Goal: Information Seeking & Learning: Learn about a topic

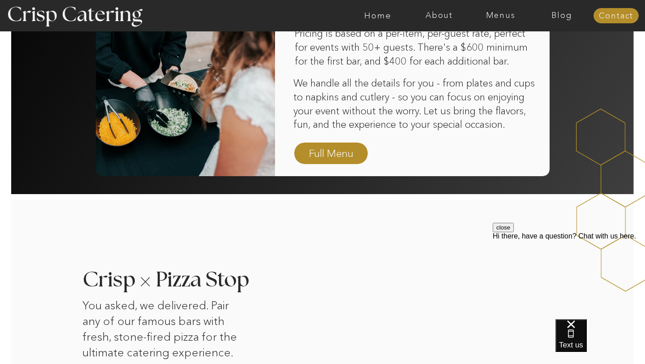
scroll to position [893, 0]
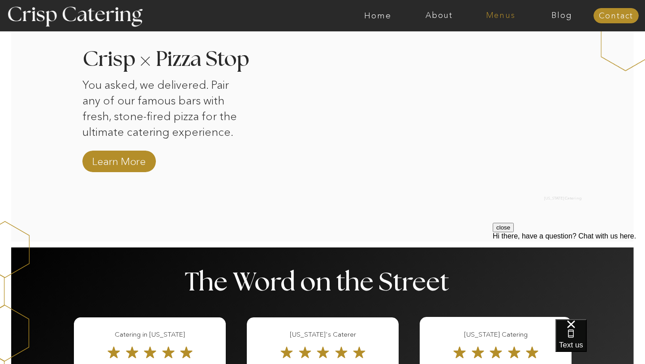
click at [493, 15] on nav "Menus" at bounding box center [500, 15] width 61 height 9
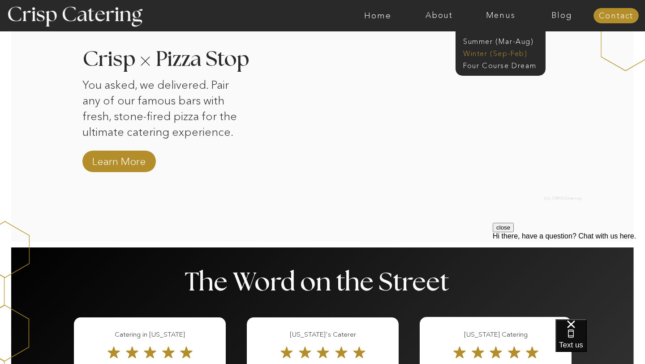
click at [479, 50] on nav "Winter (Sep-Feb)" at bounding box center [499, 52] width 73 height 9
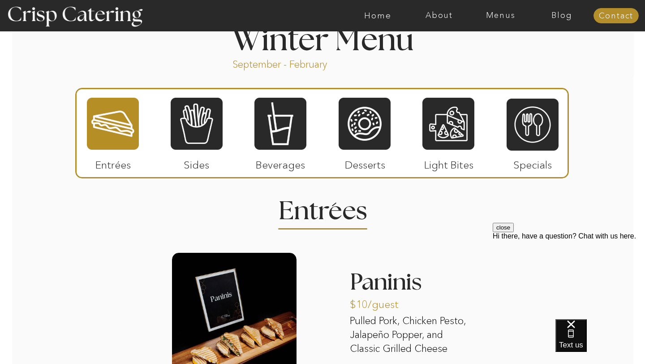
scroll to position [998, 0]
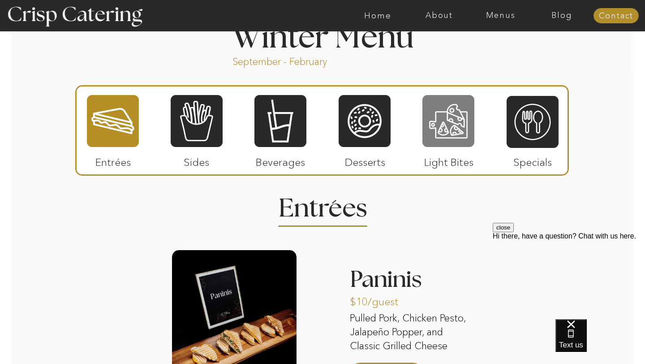
click at [458, 130] on div at bounding box center [449, 121] width 52 height 54
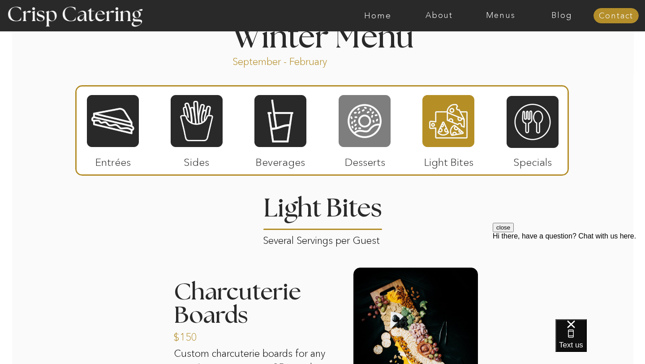
click at [354, 136] on div at bounding box center [365, 121] width 52 height 54
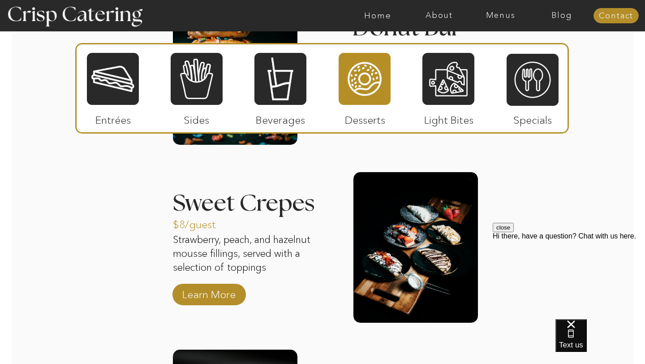
scroll to position [1424, 0]
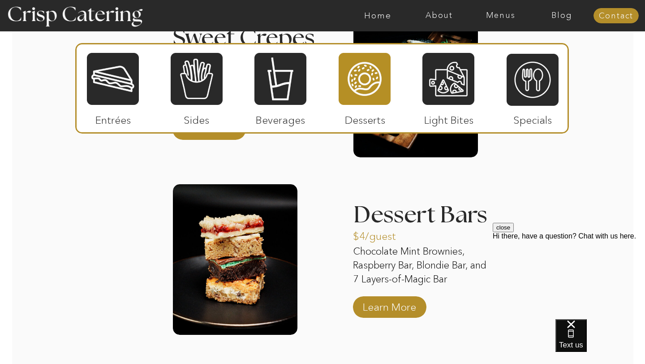
click at [514, 232] on button "close" at bounding box center [503, 227] width 21 height 9
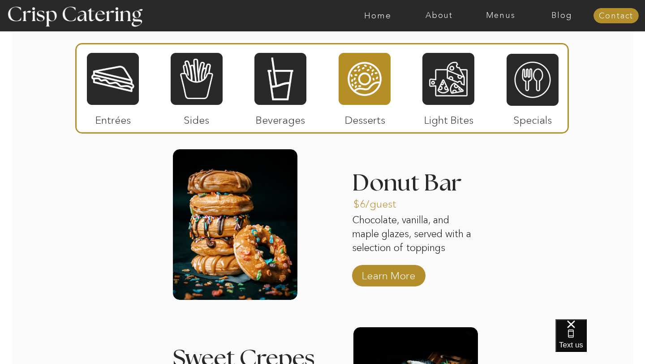
scroll to position [992, 0]
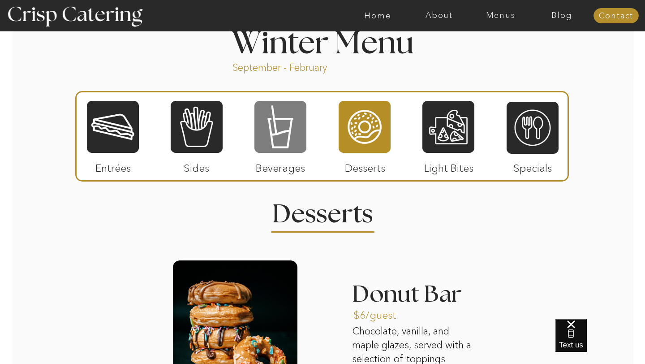
click at [291, 132] on div at bounding box center [281, 127] width 52 height 54
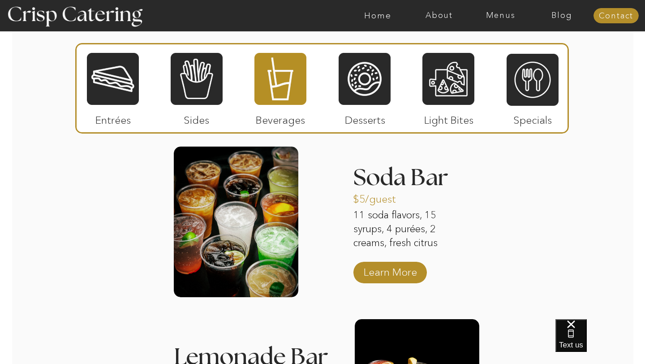
scroll to position [1109, 0]
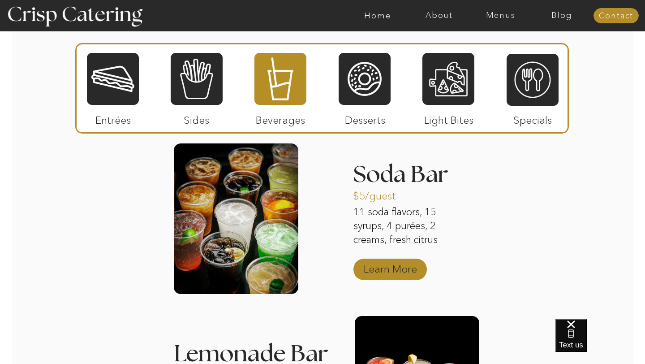
click at [402, 273] on p "Learn More" at bounding box center [391, 267] width 60 height 26
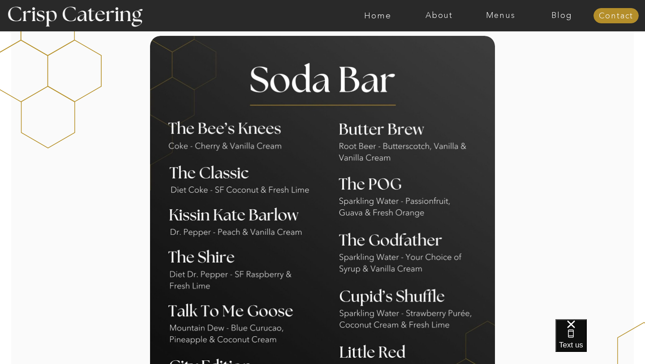
scroll to position [734, 0]
